Goal: Find specific page/section: Find specific page/section

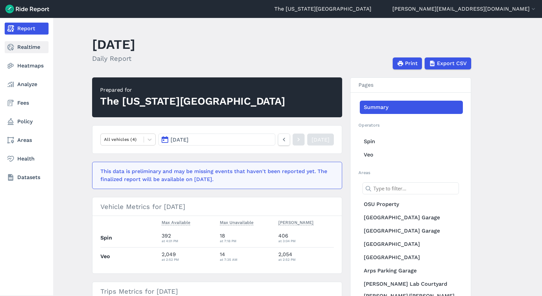
click at [15, 45] on link "Realtime" at bounding box center [27, 47] width 44 height 12
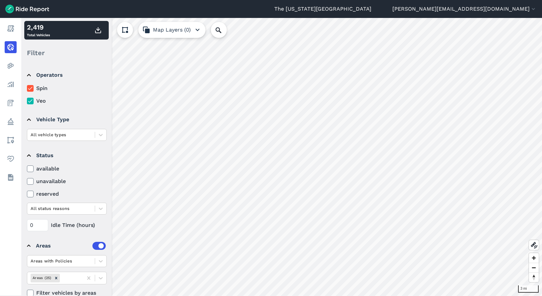
scroll to position [12, 0]
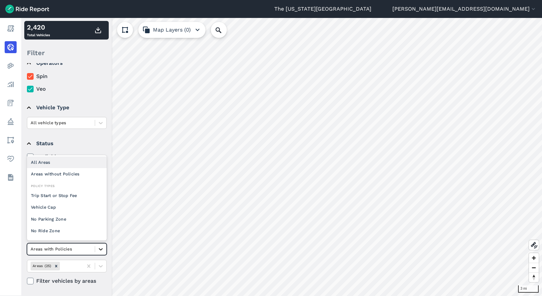
click at [102, 252] on icon at bounding box center [100, 249] width 7 height 7
click at [101, 247] on icon at bounding box center [100, 249] width 7 height 7
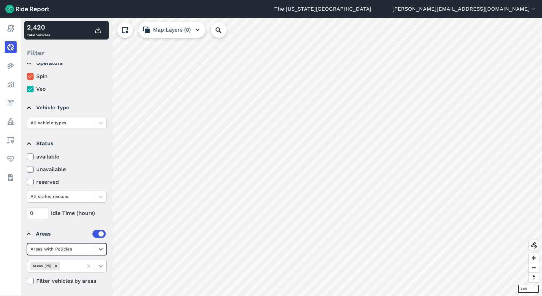
click at [96, 267] on div at bounding box center [100, 266] width 11 height 11
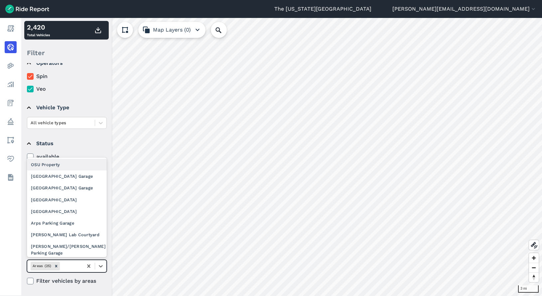
click at [78, 167] on div "OSU Property" at bounding box center [67, 165] width 80 height 12
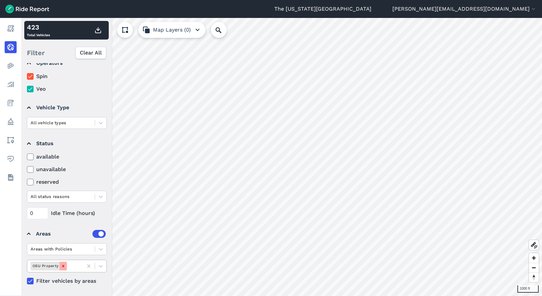
click at [64, 265] on icon "Remove OSU Property" at bounding box center [63, 266] width 5 height 5
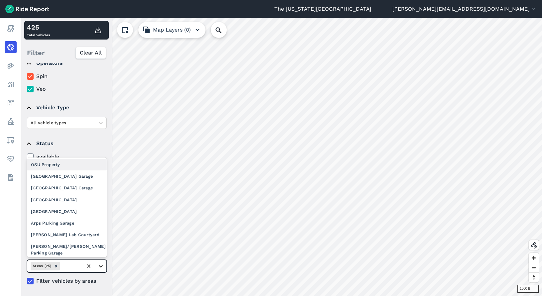
click at [102, 268] on icon at bounding box center [100, 266] width 7 height 7
click at [82, 172] on div "[GEOGRAPHIC_DATA] Garage" at bounding box center [67, 177] width 80 height 12
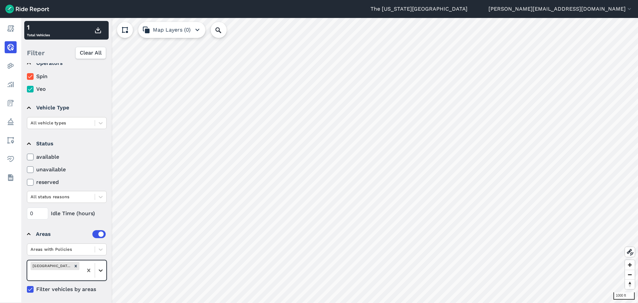
click at [100, 269] on icon at bounding box center [100, 270] width 7 height 7
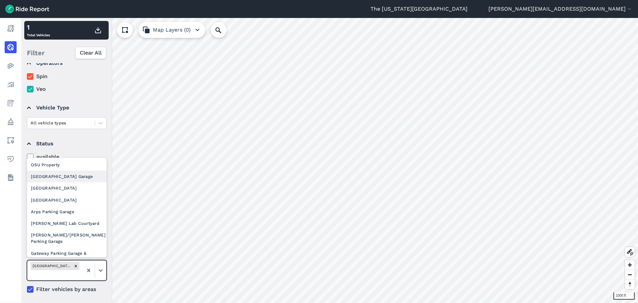
click at [79, 179] on div "[GEOGRAPHIC_DATA] Garage" at bounding box center [67, 177] width 80 height 12
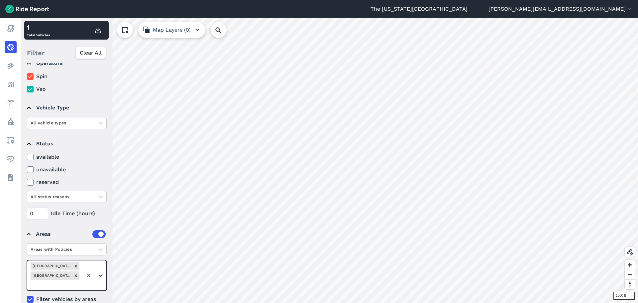
click at [102, 277] on icon at bounding box center [100, 275] width 7 height 7
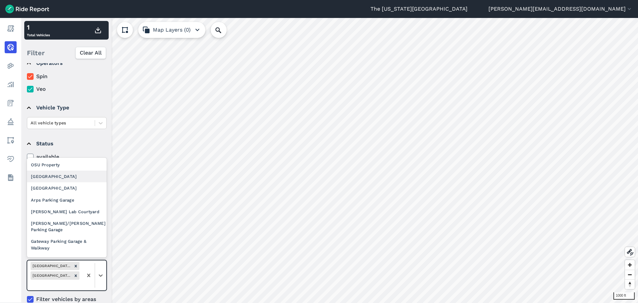
click at [84, 180] on div "[GEOGRAPHIC_DATA]" at bounding box center [67, 177] width 80 height 12
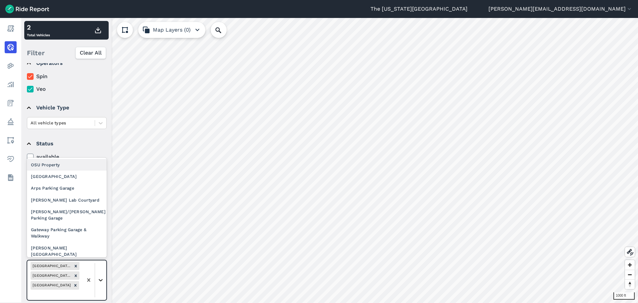
click at [101, 284] on div at bounding box center [100, 279] width 11 height 11
click at [76, 179] on div "[GEOGRAPHIC_DATA]" at bounding box center [67, 177] width 80 height 12
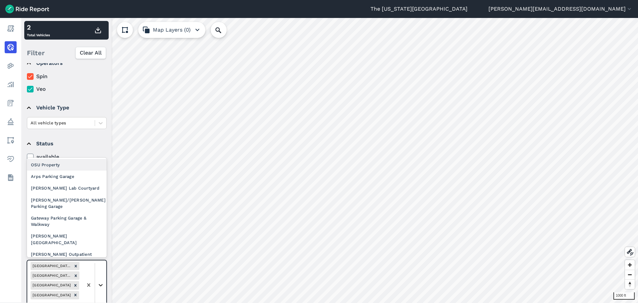
click at [102, 282] on icon at bounding box center [100, 285] width 7 height 7
click at [89, 175] on div "Arps Parking Garage" at bounding box center [67, 177] width 80 height 12
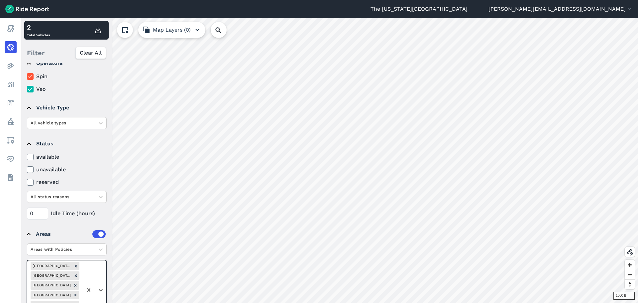
drag, startPoint x: 101, startPoint y: 276, endPoint x: 101, endPoint y: 273, distance: 3.7
click at [101, 276] on div at bounding box center [95, 289] width 24 height 59
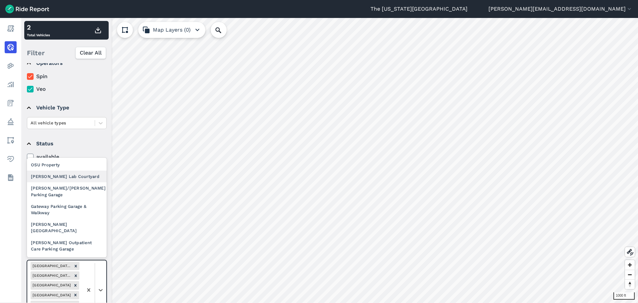
click at [81, 178] on div "[PERSON_NAME] Lab Courtyard" at bounding box center [67, 177] width 80 height 12
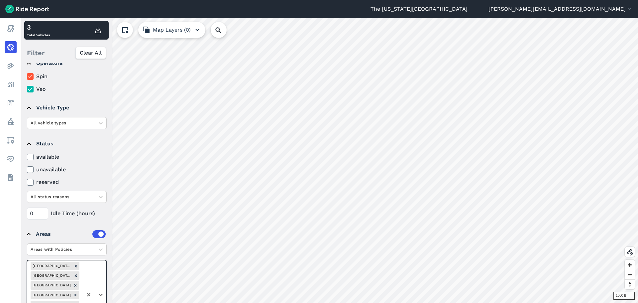
click at [99, 278] on div at bounding box center [95, 294] width 24 height 68
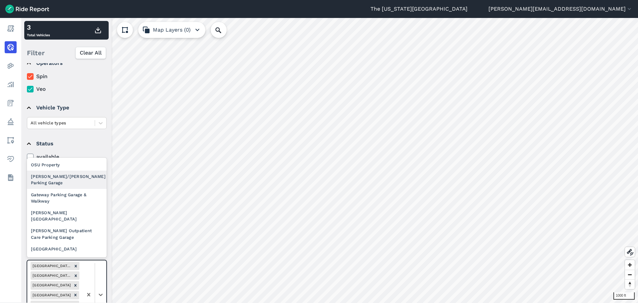
click at [85, 179] on div "[PERSON_NAME]/[PERSON_NAME] Parking Garage" at bounding box center [67, 180] width 80 height 18
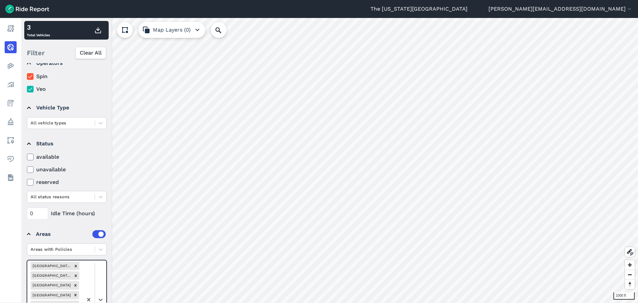
click at [99, 282] on div at bounding box center [95, 299] width 24 height 78
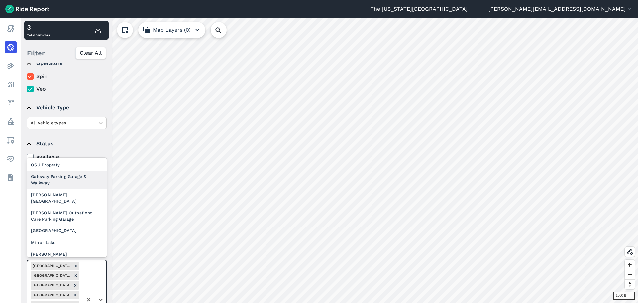
click at [74, 182] on div "Gateway Parking Garage & Walkway" at bounding box center [67, 180] width 80 height 18
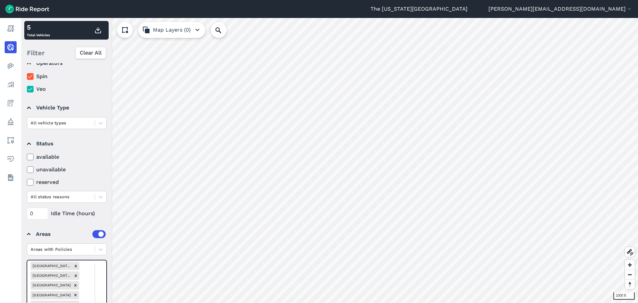
click at [102, 283] on div at bounding box center [95, 304] width 24 height 88
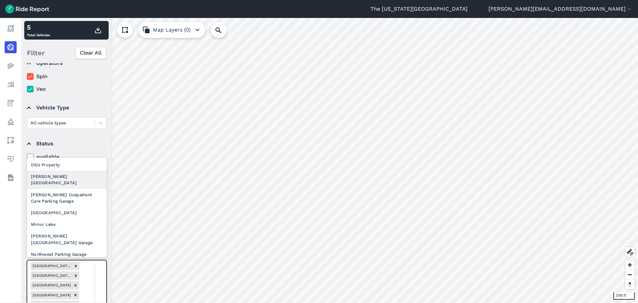
click at [78, 181] on div "[PERSON_NAME][GEOGRAPHIC_DATA]" at bounding box center [67, 180] width 80 height 18
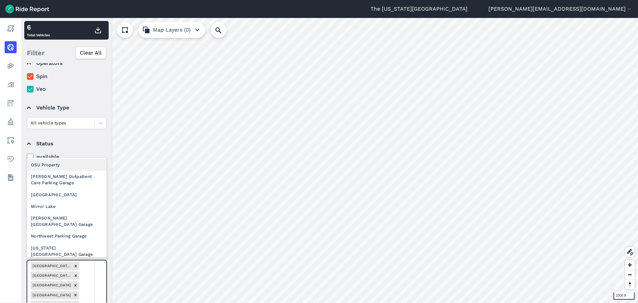
click at [99, 283] on div at bounding box center [95, 309] width 24 height 98
click at [73, 179] on div "[PERSON_NAME] Outpatient Care Parking Garage" at bounding box center [67, 180] width 80 height 18
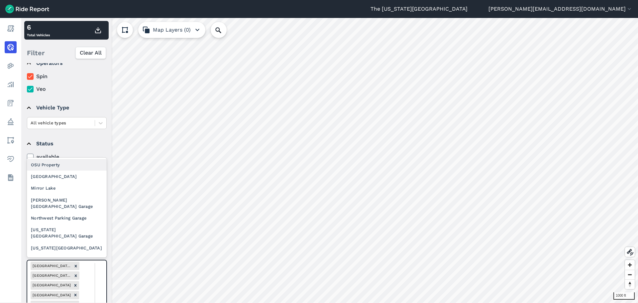
click at [86, 179] on div "[GEOGRAPHIC_DATA]" at bounding box center [67, 177] width 80 height 12
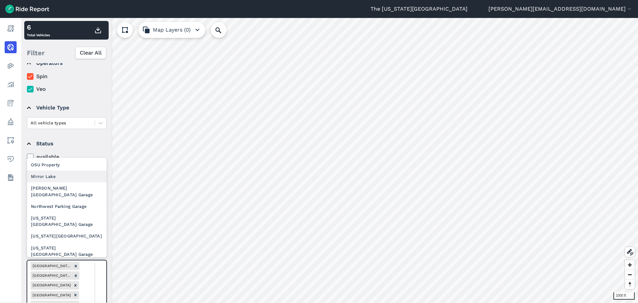
click at [75, 178] on div "Mirror Lake" at bounding box center [67, 177] width 80 height 12
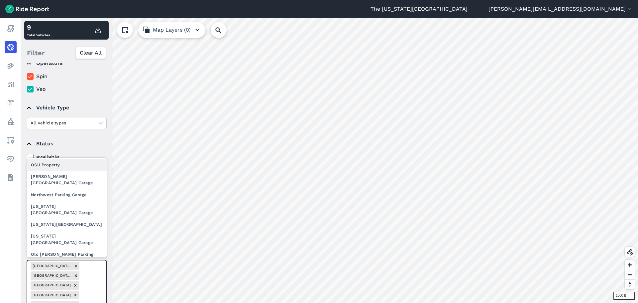
drag, startPoint x: 98, startPoint y: 277, endPoint x: 98, endPoint y: 253, distance: 24.3
click at [71, 177] on div "[PERSON_NAME][GEOGRAPHIC_DATA] Garage" at bounding box center [67, 180] width 80 height 18
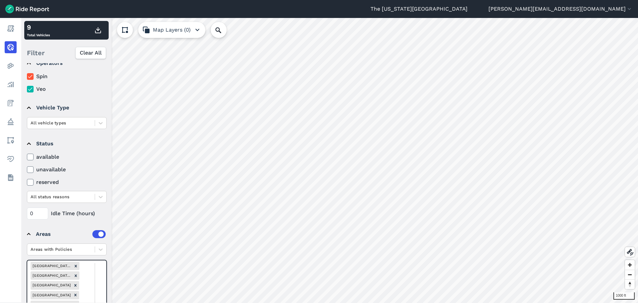
drag, startPoint x: 98, startPoint y: 279, endPoint x: 98, endPoint y: 268, distance: 11.3
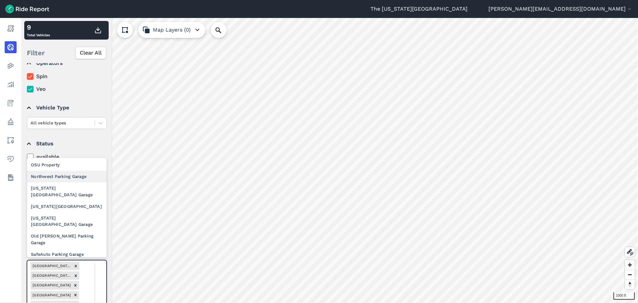
click at [70, 180] on div "Northwest Parking Garage" at bounding box center [67, 177] width 80 height 12
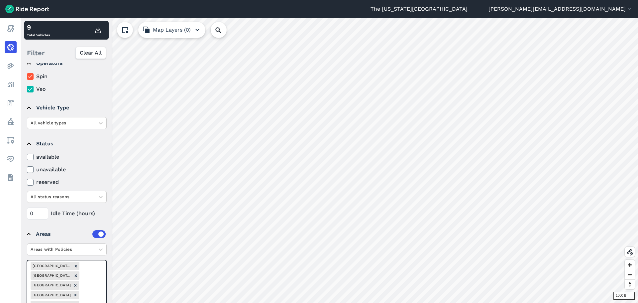
drag, startPoint x: 102, startPoint y: 284, endPoint x: 101, endPoint y: 276, distance: 7.7
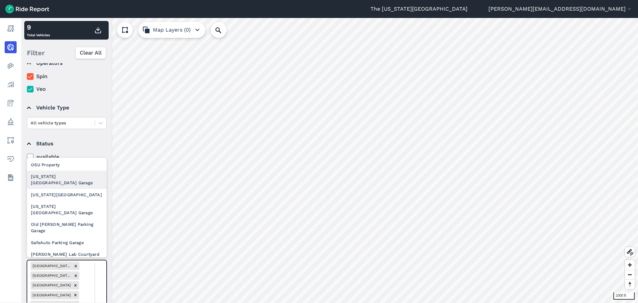
click at [74, 181] on div "[US_STATE] [GEOGRAPHIC_DATA] Garage" at bounding box center [67, 180] width 80 height 18
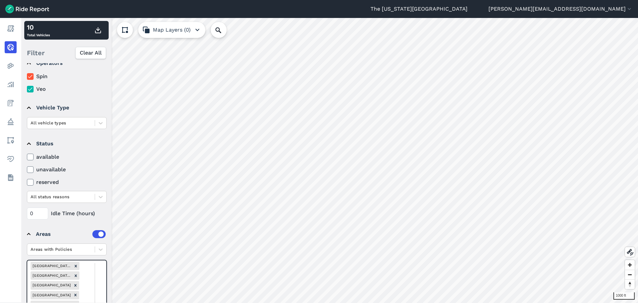
drag, startPoint x: 99, startPoint y: 282, endPoint x: 100, endPoint y: 275, distance: 7.7
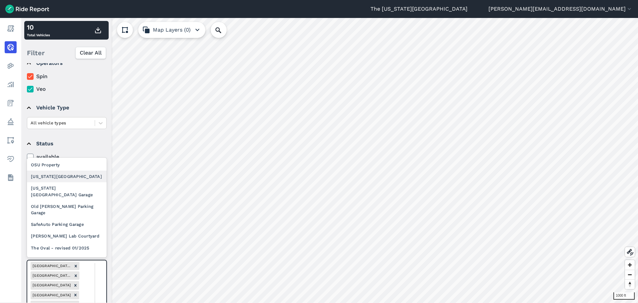
click at [74, 180] on div "[US_STATE][GEOGRAPHIC_DATA]" at bounding box center [67, 177] width 80 height 12
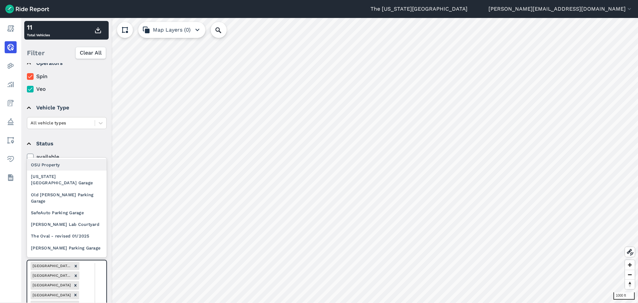
click at [66, 182] on div "[US_STATE] [GEOGRAPHIC_DATA] Garage" at bounding box center [67, 180] width 80 height 18
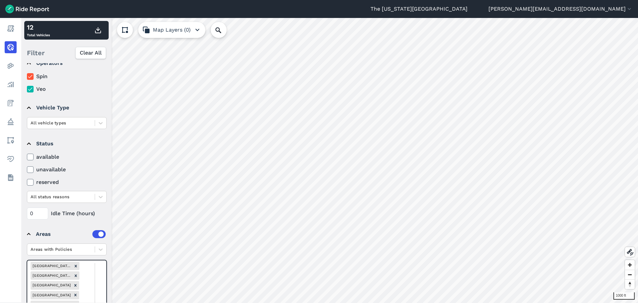
drag, startPoint x: 100, startPoint y: 282, endPoint x: 101, endPoint y: 276, distance: 6.0
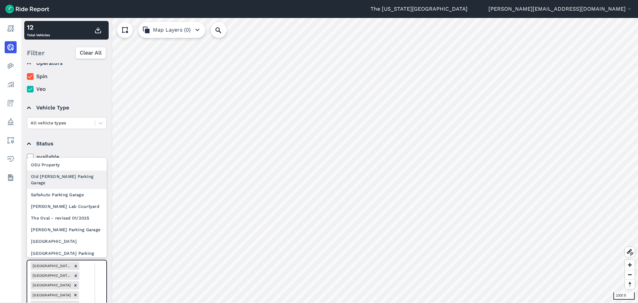
click at [78, 179] on div "Old [PERSON_NAME] Parking Garage" at bounding box center [67, 180] width 80 height 18
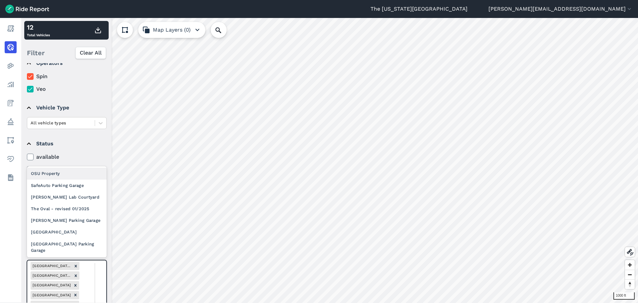
click at [77, 188] on div "SafeAuto Parking Garage" at bounding box center [67, 186] width 80 height 12
click at [83, 199] on div "[PERSON_NAME] Lab Courtyard" at bounding box center [67, 197] width 80 height 12
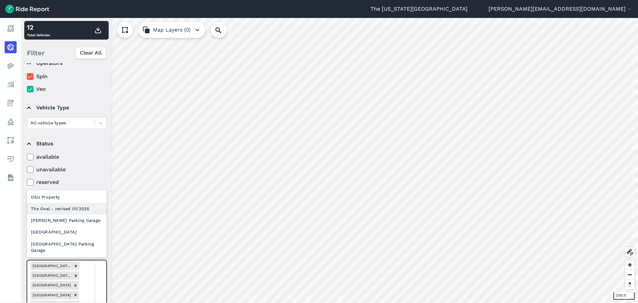
click at [84, 209] on div "The Oval - revised 01/2025" at bounding box center [67, 209] width 80 height 12
click at [80, 224] on div "[PERSON_NAME] Parking Garage" at bounding box center [67, 220] width 80 height 12
click at [81, 234] on div "[GEOGRAPHIC_DATA]" at bounding box center [67, 232] width 80 height 12
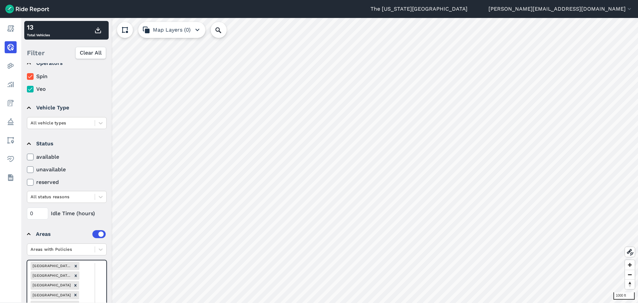
drag, startPoint x: 99, startPoint y: 283, endPoint x: 100, endPoint y: 268, distance: 15.0
click at [86, 250] on div "[GEOGRAPHIC_DATA] Parking Garage" at bounding box center [67, 247] width 80 height 18
click at [542, 253] on use at bounding box center [630, 252] width 7 height 7
click at [542, 253] on icon at bounding box center [630, 252] width 8 height 8
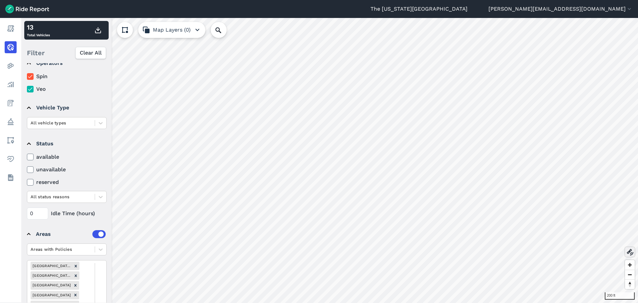
click at [542, 255] on use at bounding box center [630, 252] width 7 height 7
click at [542, 251] on icon at bounding box center [630, 252] width 8 height 8
click at [542, 253] on use at bounding box center [630, 252] width 7 height 7
click at [542, 253] on icon at bounding box center [630, 252] width 8 height 8
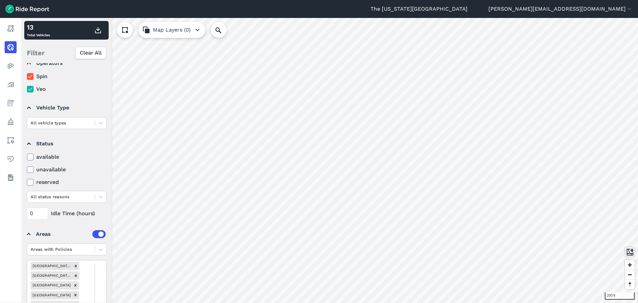
click at [542, 253] on use at bounding box center [630, 252] width 7 height 7
click at [542, 251] on use at bounding box center [630, 252] width 7 height 7
click at [542, 251] on icon at bounding box center [630, 252] width 8 height 8
click at [542, 252] on icon at bounding box center [630, 252] width 8 height 8
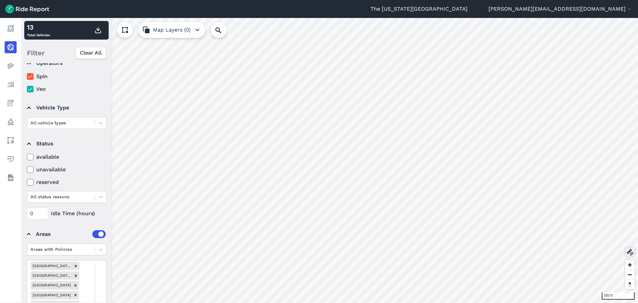
click at [542, 251] on icon at bounding box center [630, 252] width 8 height 8
click at [542, 248] on icon at bounding box center [630, 252] width 8 height 8
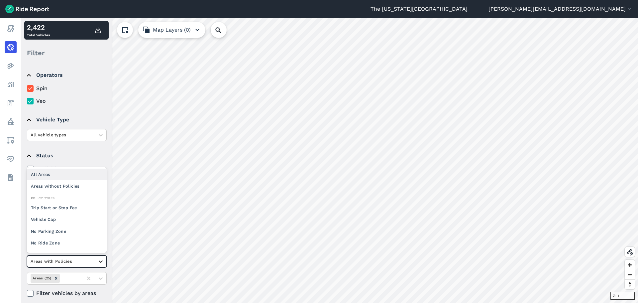
click at [99, 261] on icon at bounding box center [100, 261] width 7 height 7
click at [82, 174] on div "All Areas" at bounding box center [67, 175] width 80 height 12
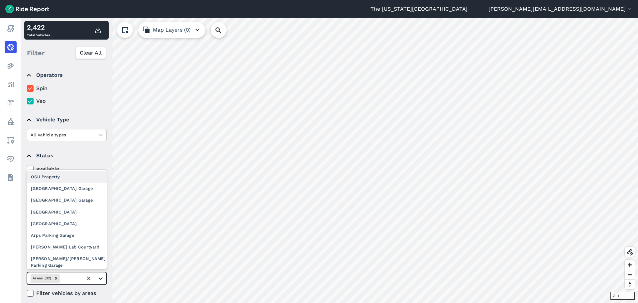
click at [101, 280] on icon at bounding box center [100, 278] width 7 height 7
click at [78, 176] on div "OSU Property" at bounding box center [67, 177] width 80 height 12
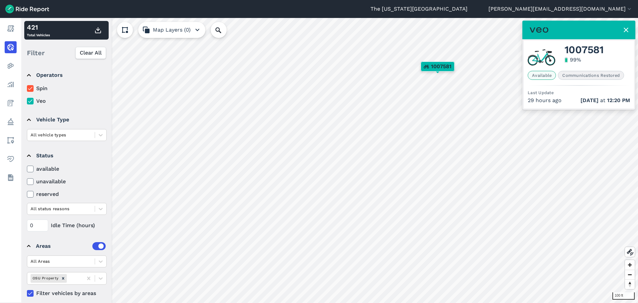
click at [628, 29] on icon at bounding box center [626, 30] width 8 height 8
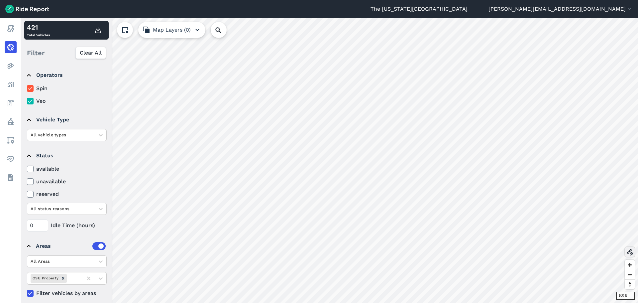
click at [629, 254] on icon at bounding box center [630, 252] width 8 height 8
click at [630, 252] on use at bounding box center [630, 252] width 7 height 7
click at [628, 250] on icon at bounding box center [630, 252] width 8 height 8
